Goal: Transaction & Acquisition: Purchase product/service

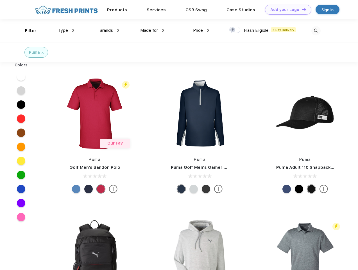
click at [286, 10] on link "Add your Logo Design Tool" at bounding box center [288, 10] width 46 height 10
click at [0, 0] on div "Design Tool" at bounding box center [0, 0] width 0 height 0
click at [302, 9] on link "Add your Logo Design Tool" at bounding box center [288, 10] width 46 height 10
click at [27, 31] on div "Filter" at bounding box center [31, 31] width 12 height 6
click at [66, 30] on span "Type" at bounding box center [63, 30] width 10 height 5
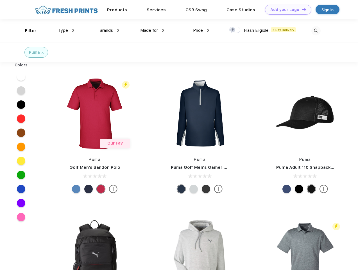
click at [109, 30] on span "Brands" at bounding box center [106, 30] width 13 height 5
click at [152, 30] on span "Made for" at bounding box center [149, 30] width 18 height 5
click at [201, 30] on span "Price" at bounding box center [198, 30] width 10 height 5
click at [235, 30] on div at bounding box center [234, 30] width 11 height 6
click at [233, 30] on input "checkbox" at bounding box center [231, 28] width 4 height 4
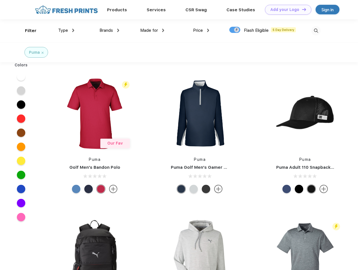
click at [316, 31] on img at bounding box center [315, 30] width 9 height 9
